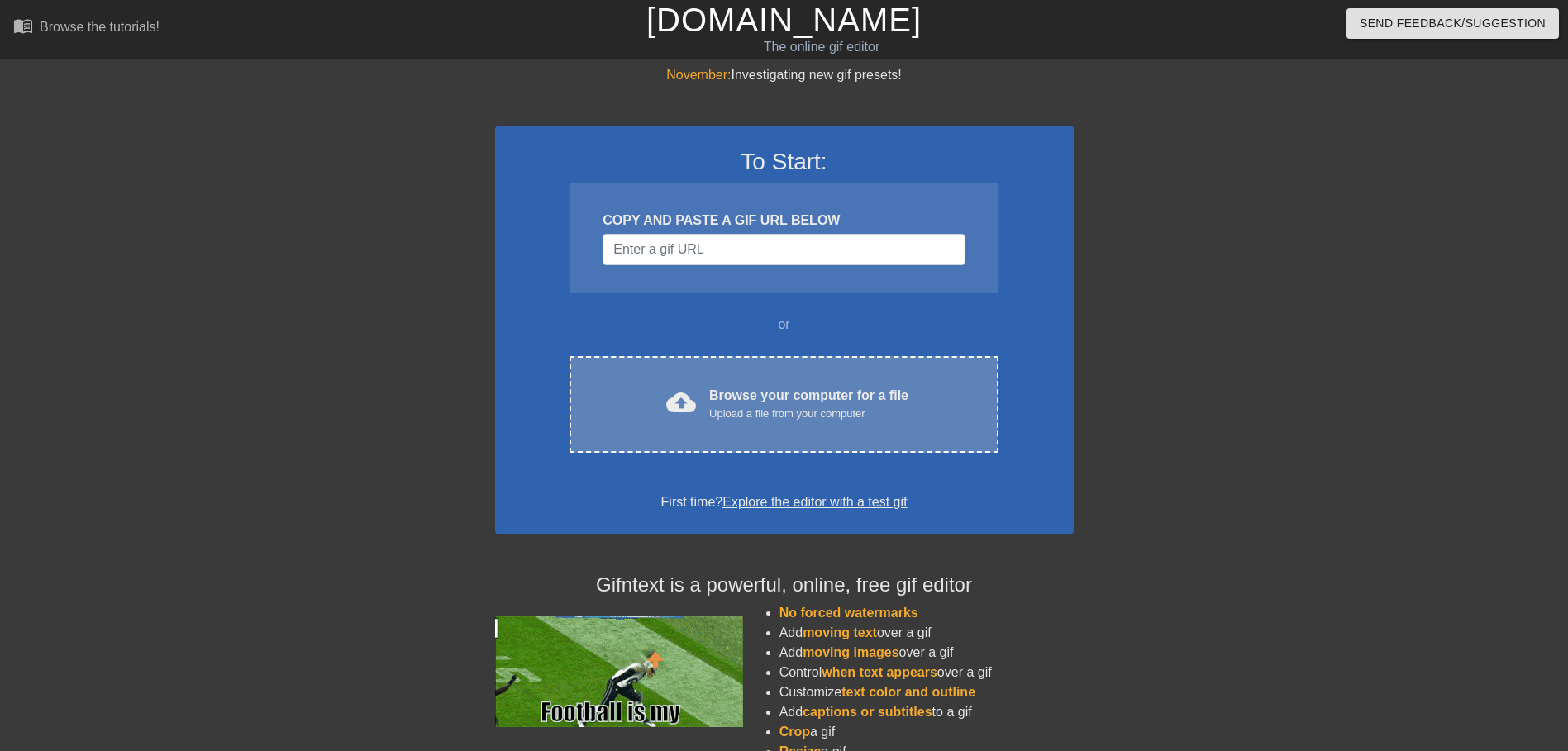
click at [846, 389] on div "Browse your computer for a file Upload a file from your computer" at bounding box center [808, 404] width 199 height 36
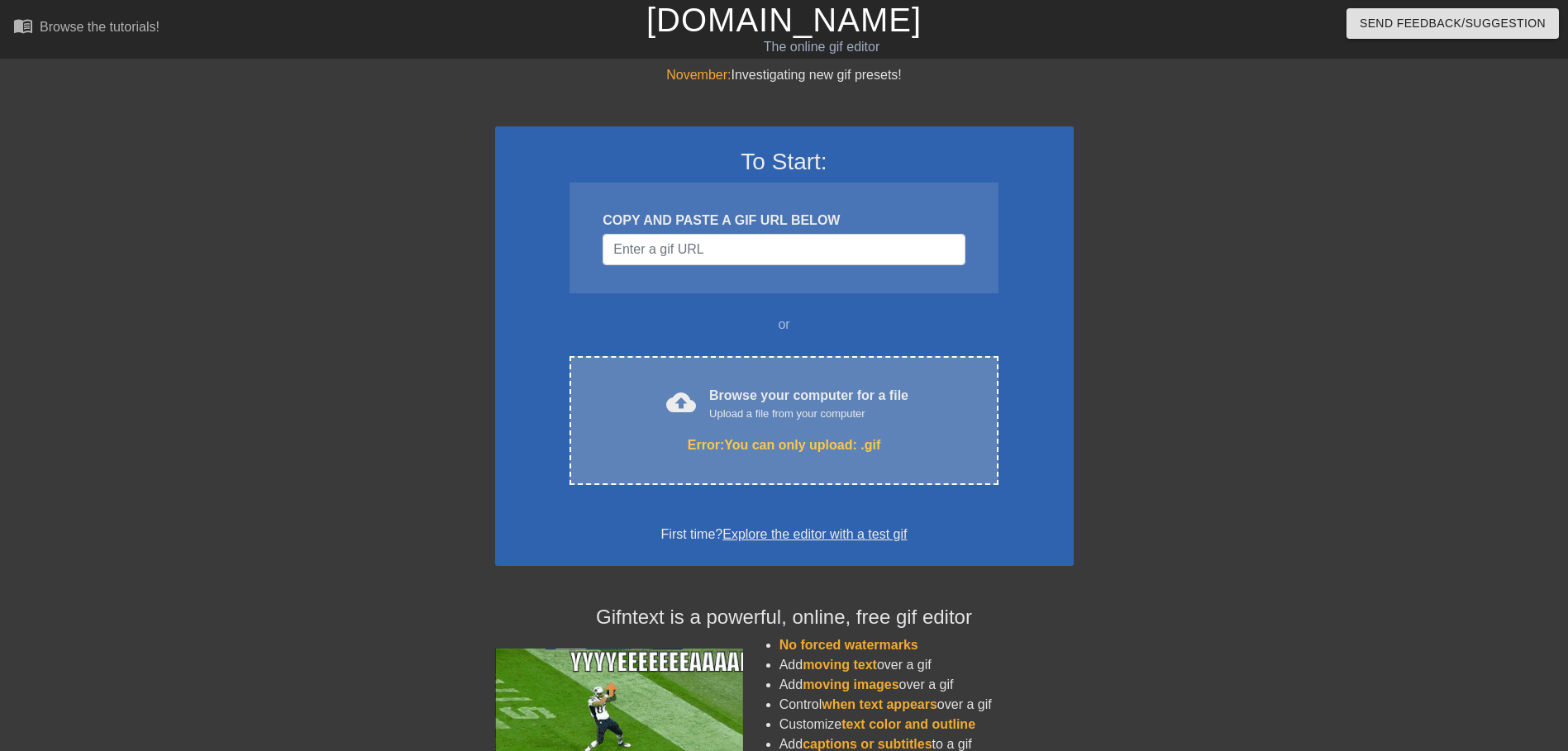
click at [778, 380] on div "cloud_upload Browse your computer for a file Upload a file from your computer E…" at bounding box center [784, 421] width 428 height 129
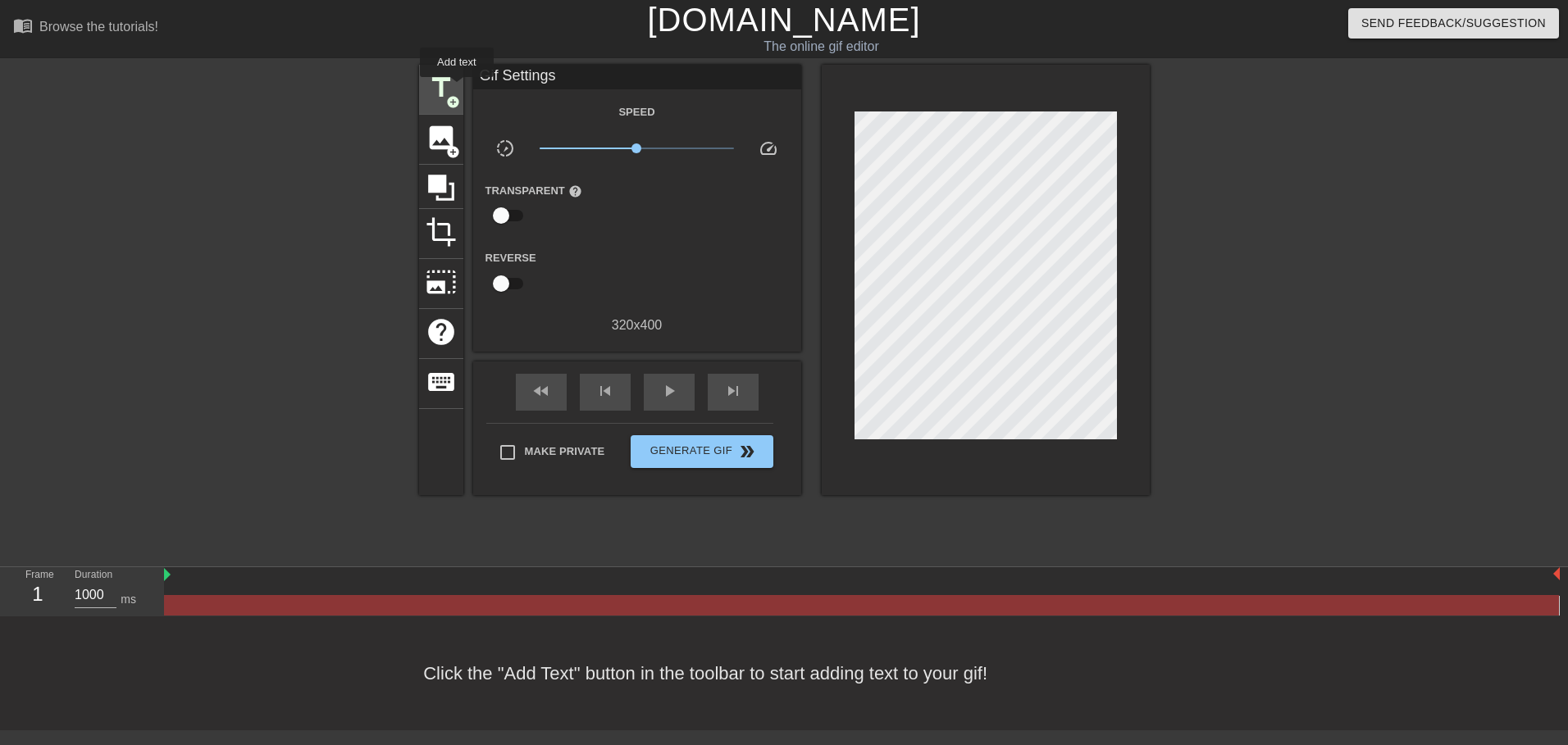
click at [457, 88] on div "title add_circle" at bounding box center [441, 89] width 45 height 50
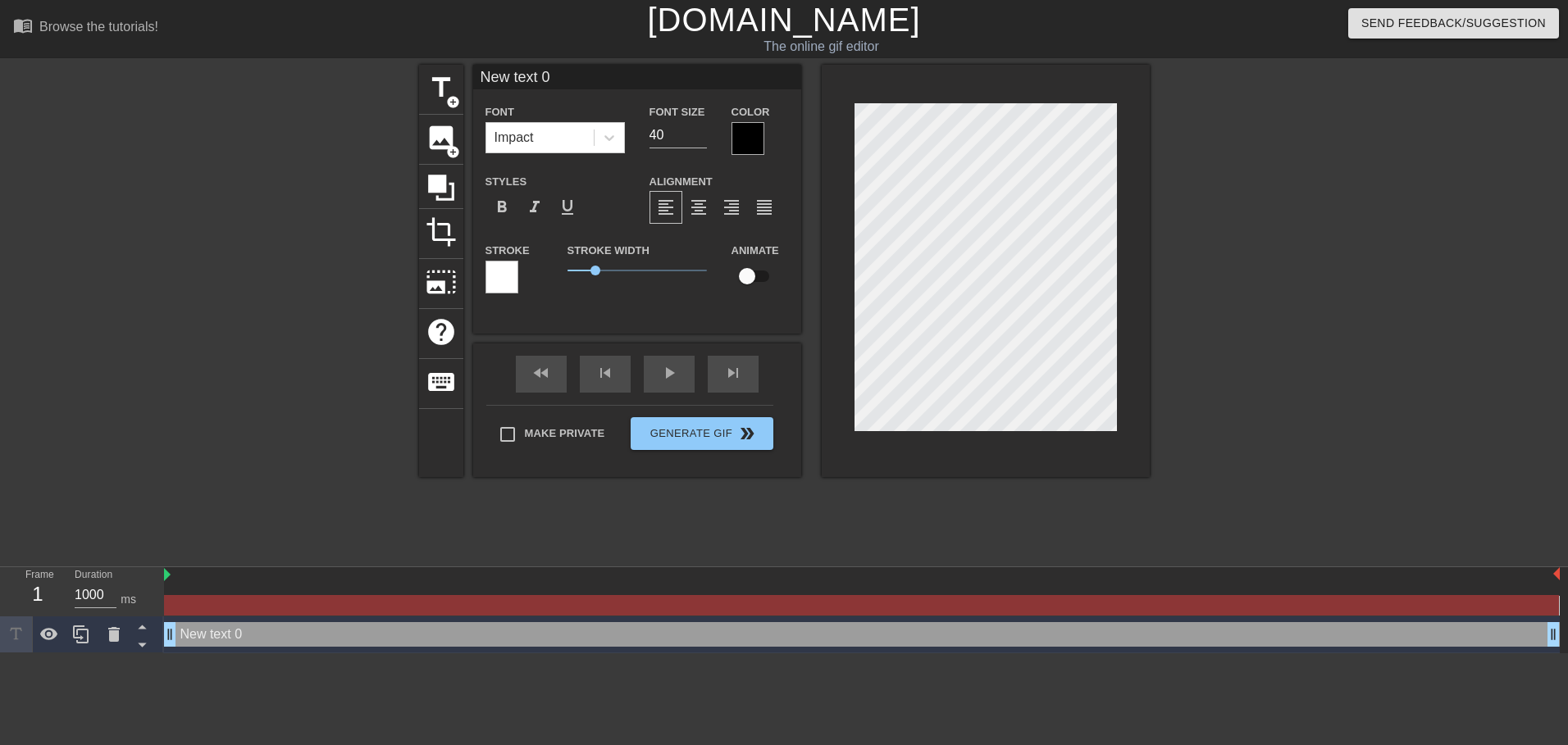
click at [545, 73] on input "New text 0" at bounding box center [637, 77] width 328 height 25
type input "CUTOUT ANIM"
click at [1159, 282] on div "title add_circle image add_circle crop photo_size_select_large help keyboard CU…" at bounding box center [784, 311] width 1568 height 492
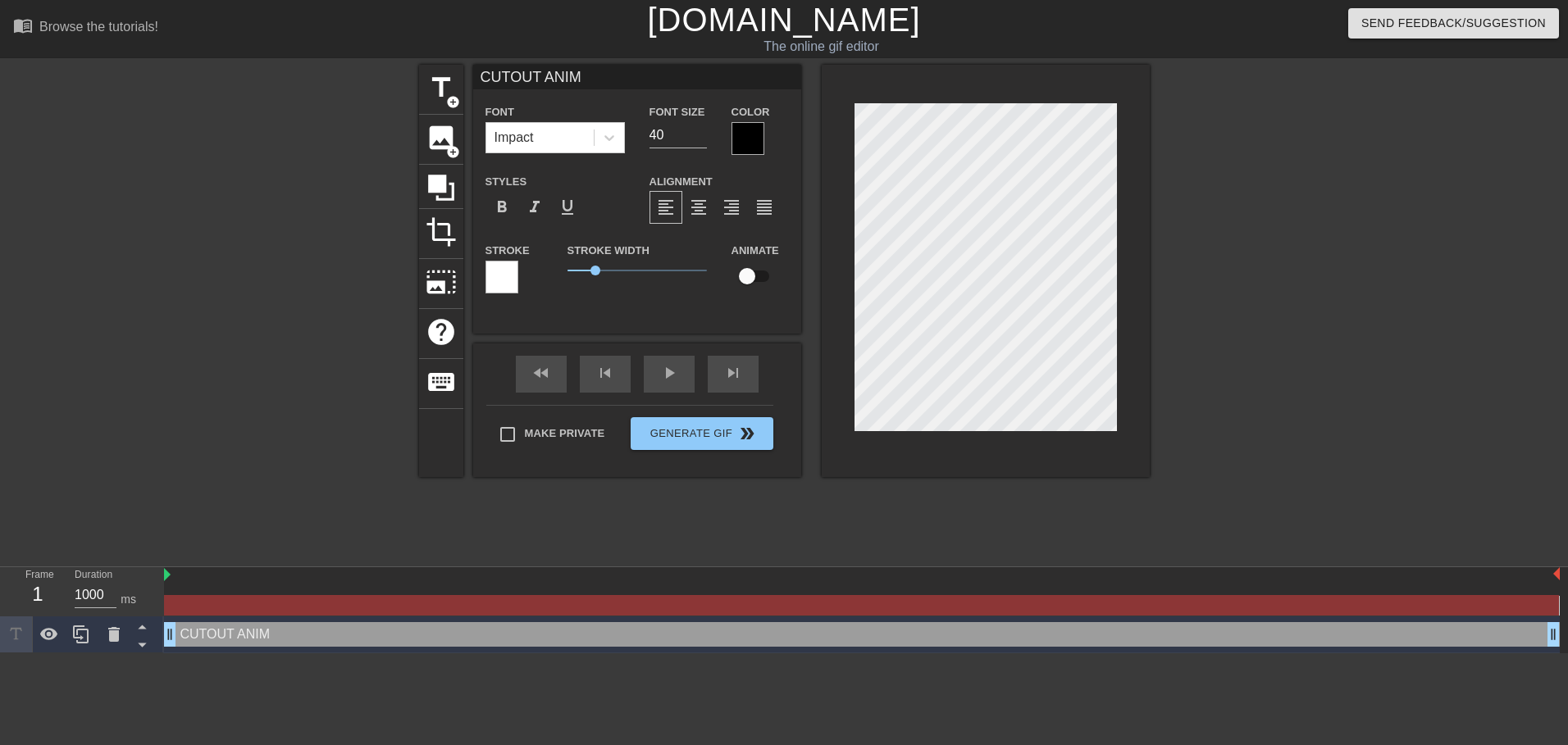
click at [1122, 319] on div at bounding box center [985, 271] width 328 height 412
click at [1181, 282] on div at bounding box center [1291, 311] width 246 height 492
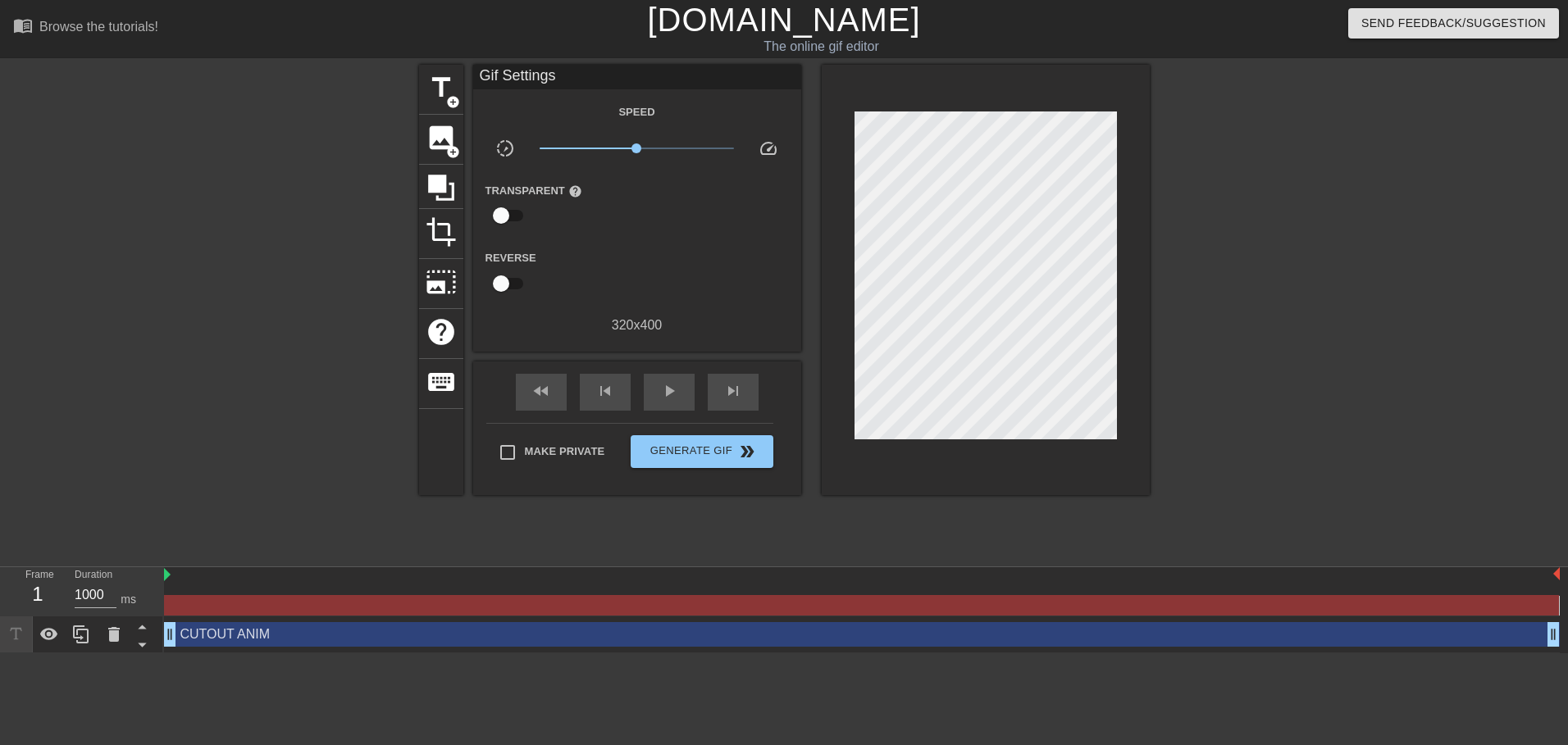
click at [1006, 458] on div at bounding box center [985, 279] width 328 height 430
click at [1006, 431] on div at bounding box center [985, 279] width 328 height 430
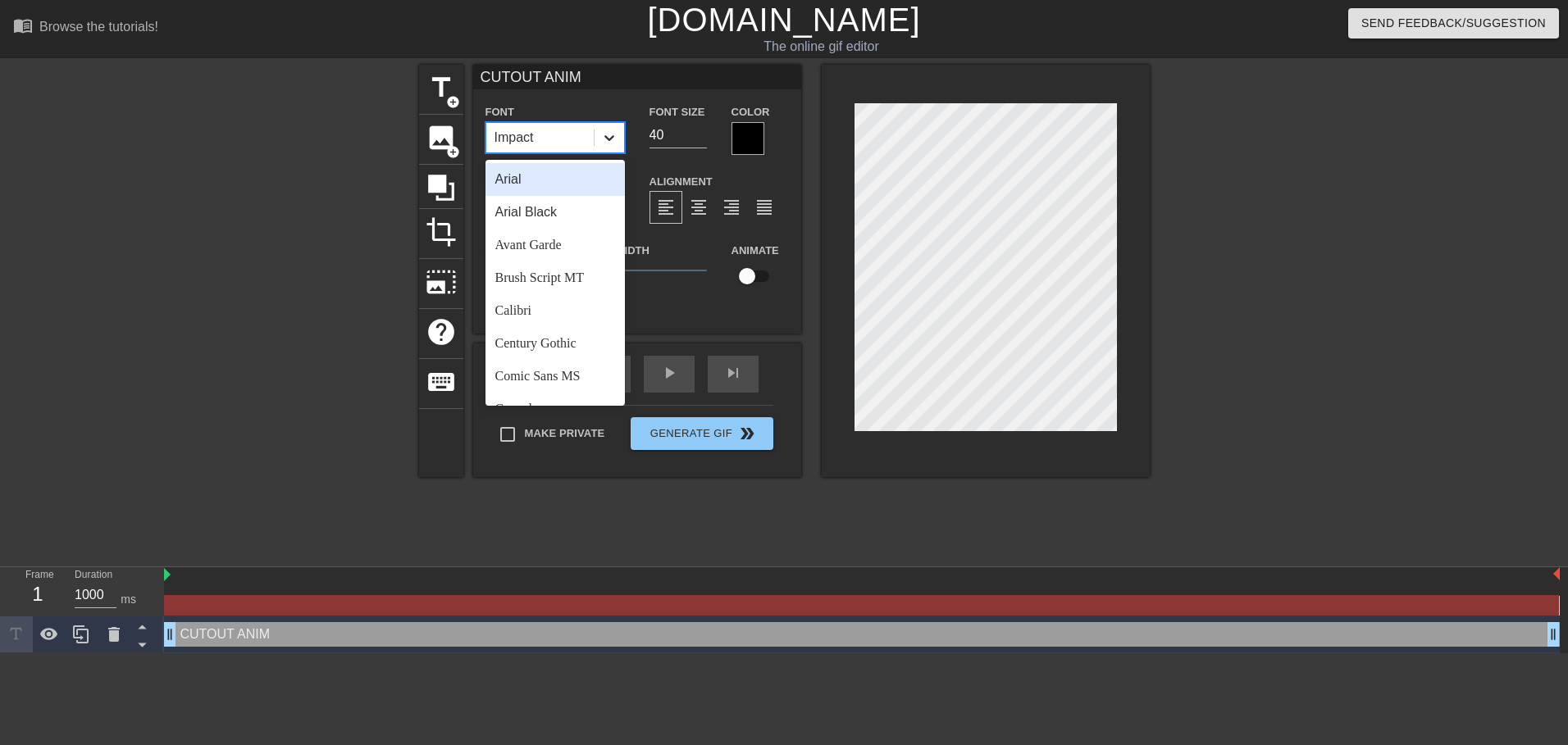
click at [616, 137] on icon at bounding box center [608, 137] width 16 height 16
click at [582, 211] on div "Arial Black" at bounding box center [555, 212] width 140 height 33
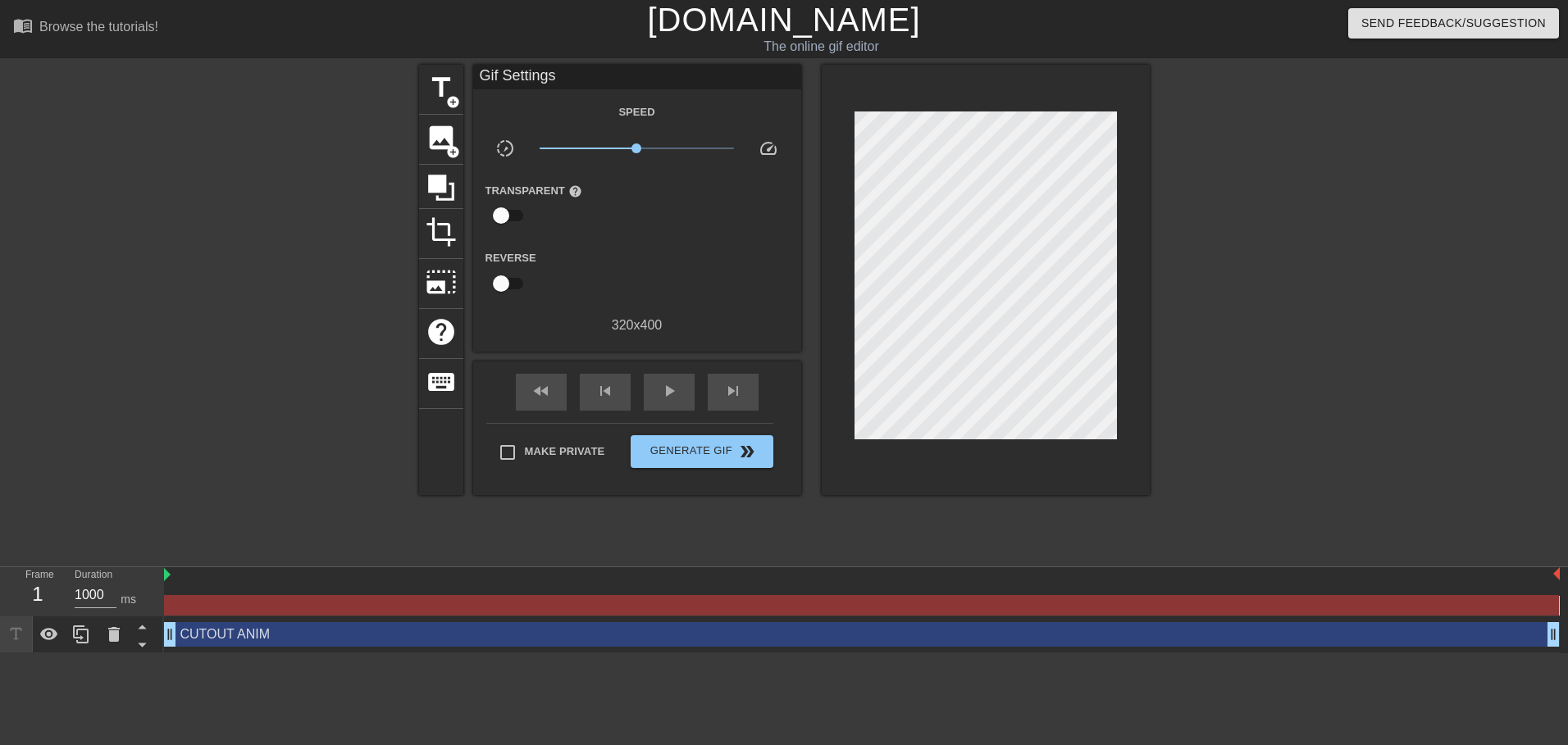
click at [1237, 314] on div at bounding box center [1291, 311] width 246 height 492
click at [451, 81] on span "title" at bounding box center [441, 87] width 31 height 31
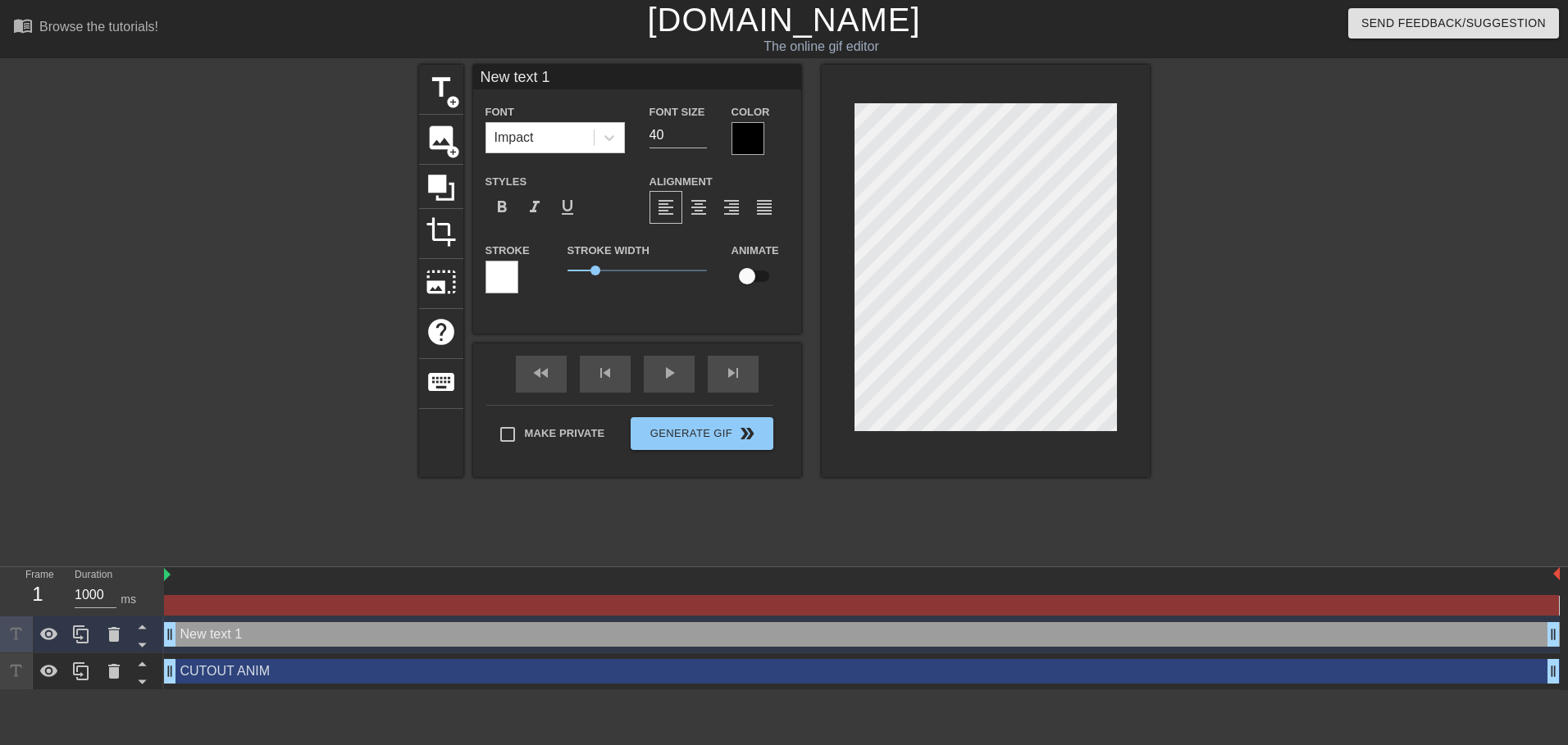
drag, startPoint x: 466, startPoint y: 79, endPoint x: 545, endPoint y: 68, distance: 79.8
click at [545, 68] on input "New text 1" at bounding box center [637, 77] width 328 height 25
type input "X"
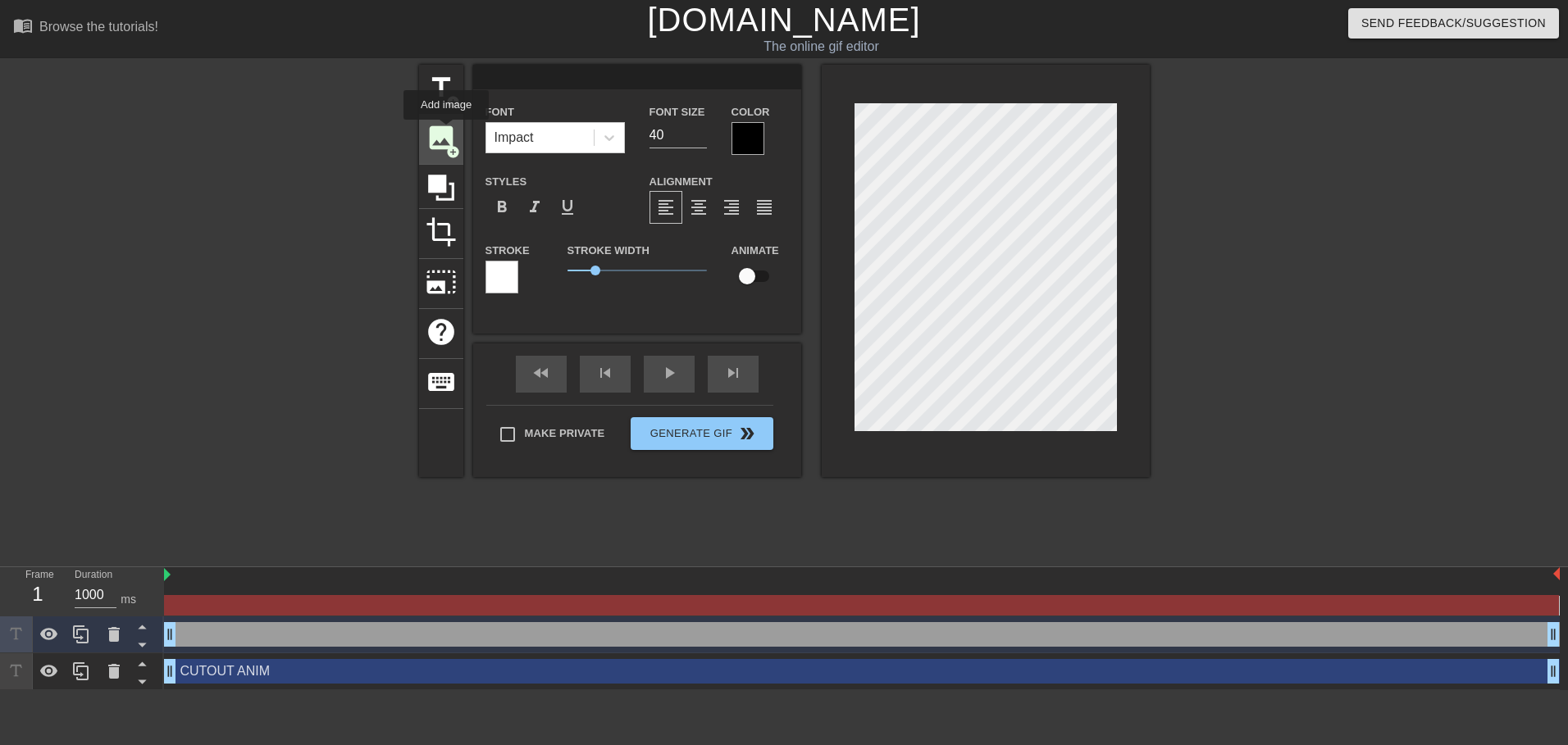
click at [447, 141] on span "image" at bounding box center [441, 138] width 31 height 31
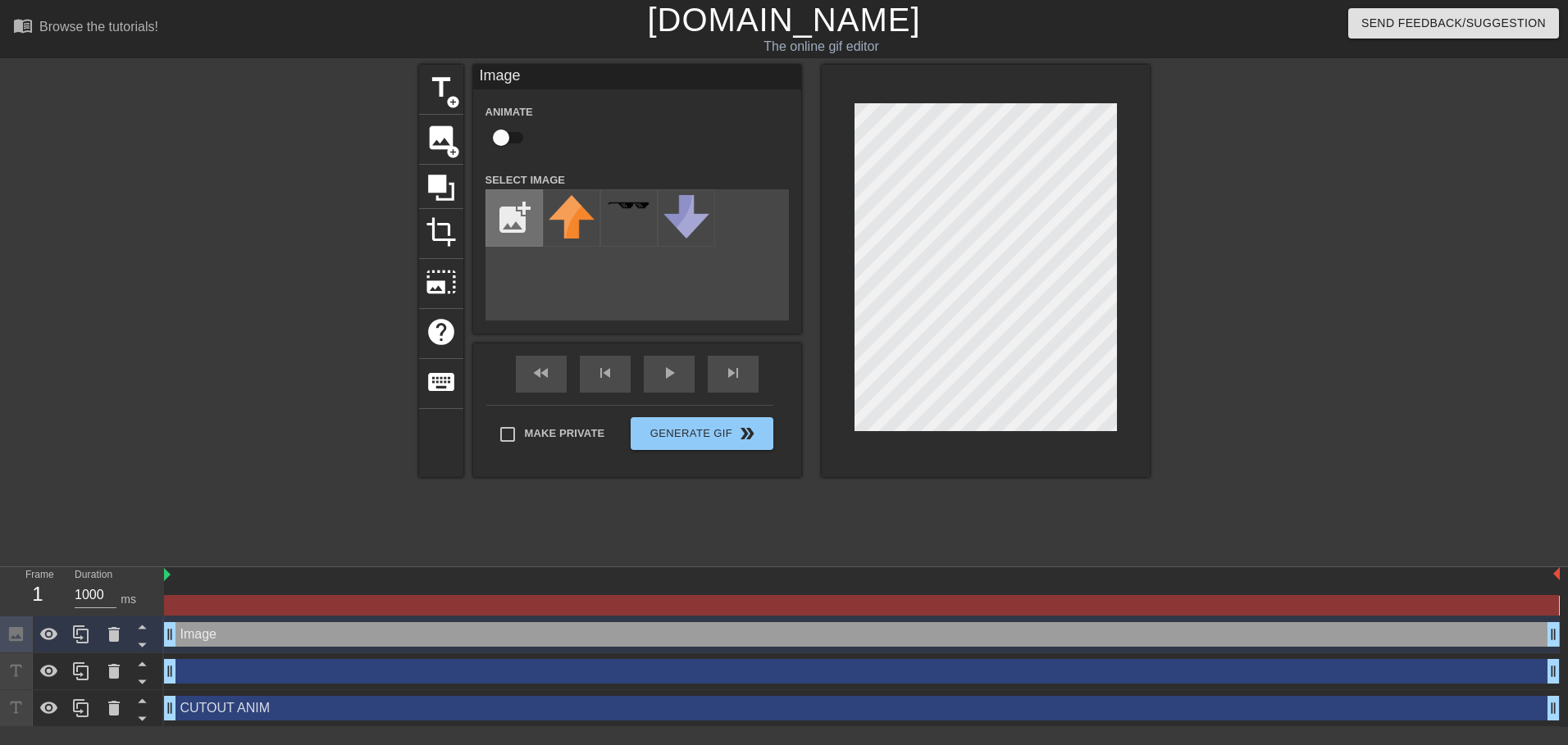
click at [523, 201] on input "file" at bounding box center [514, 218] width 56 height 56
type input "C:\fakepath\XTaZ-03-07-2025 (5).png"
click at [581, 201] on img at bounding box center [571, 205] width 46 height 19
click at [1199, 141] on div at bounding box center [1291, 311] width 246 height 492
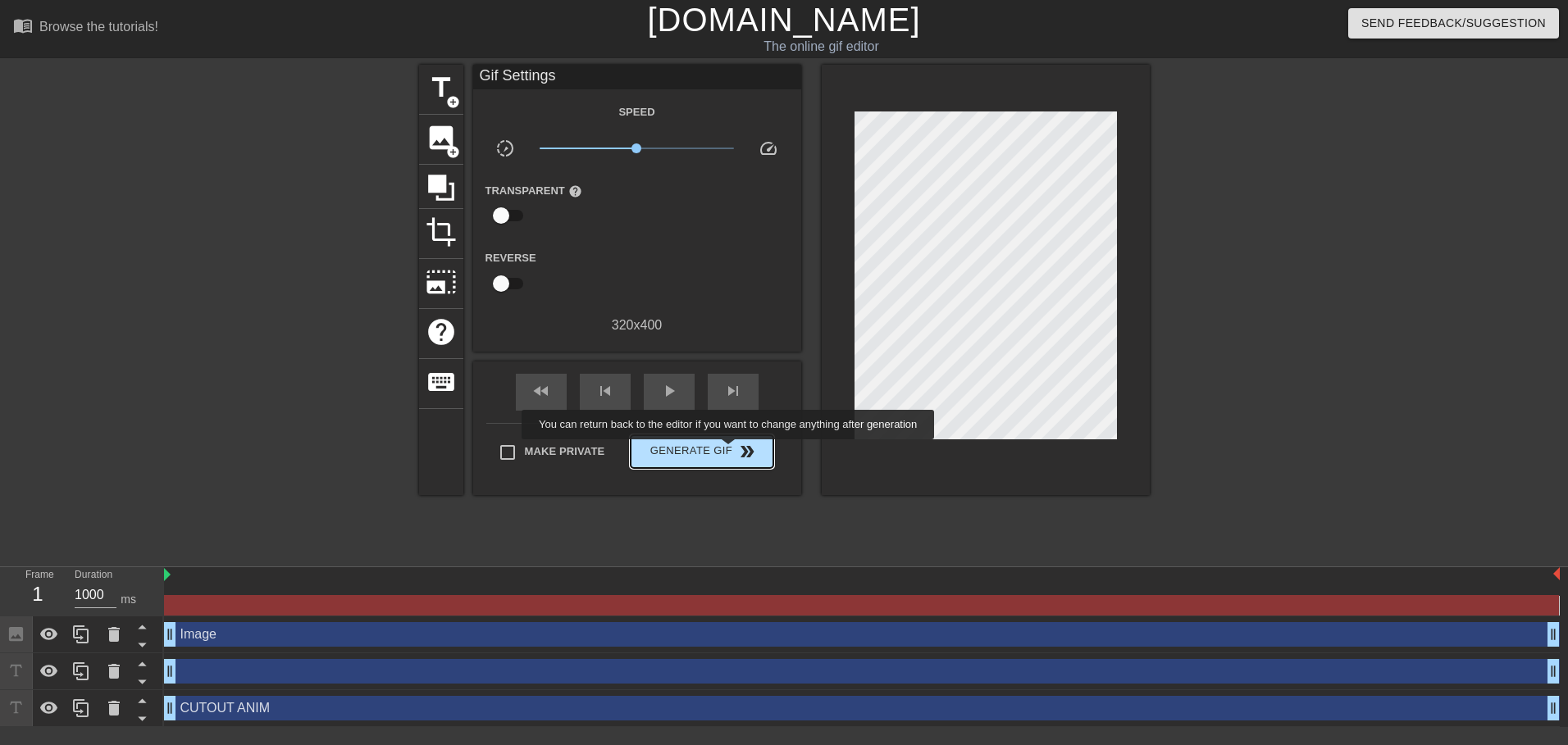
click at [730, 451] on span "Generate Gif double_arrow" at bounding box center [700, 451] width 128 height 20
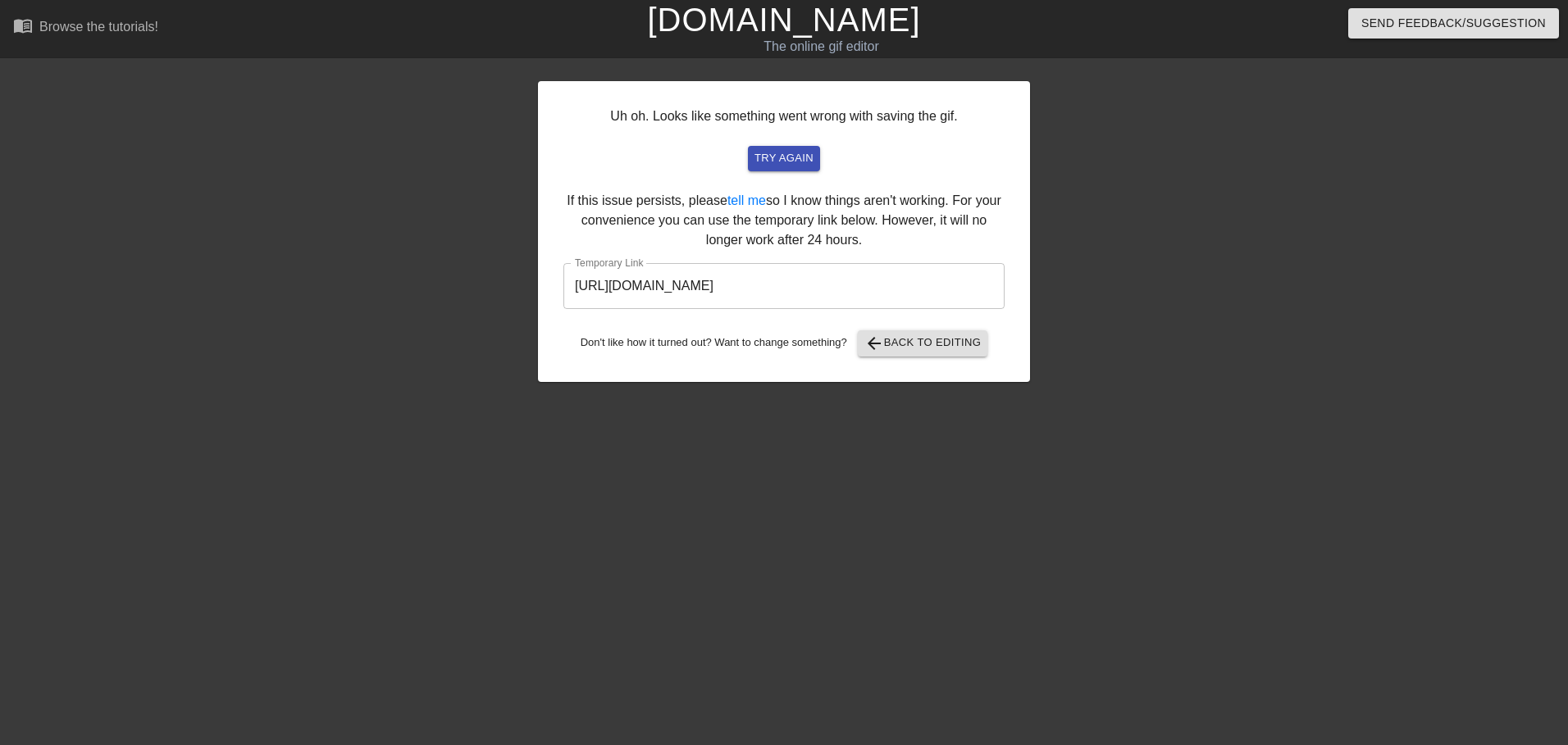
click at [868, 294] on input "[URL][DOMAIN_NAME]" at bounding box center [784, 286] width 441 height 46
